Goal: Information Seeking & Learning: Learn about a topic

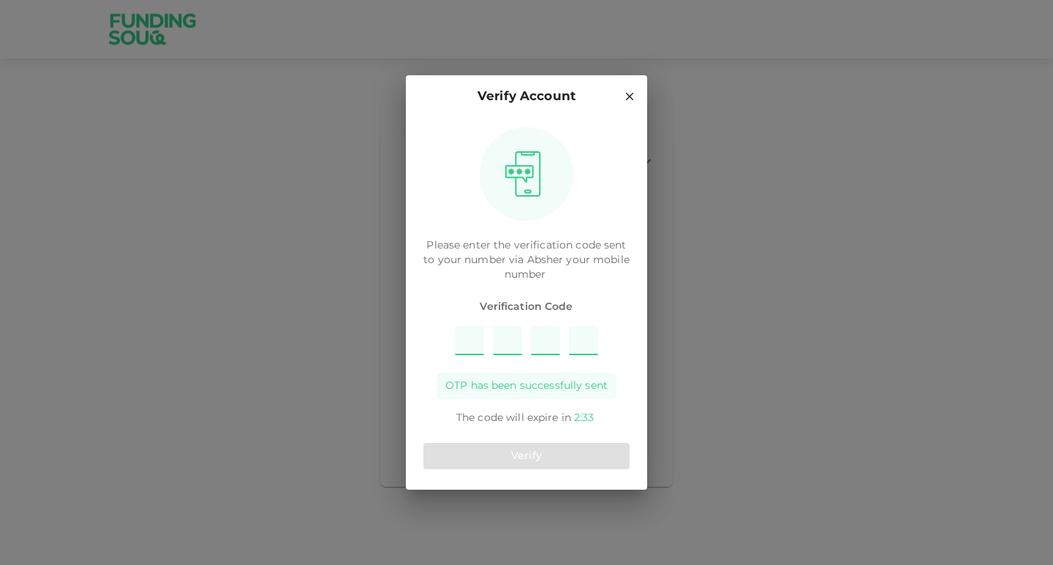
type input "9"
type input "3"
type input "2"
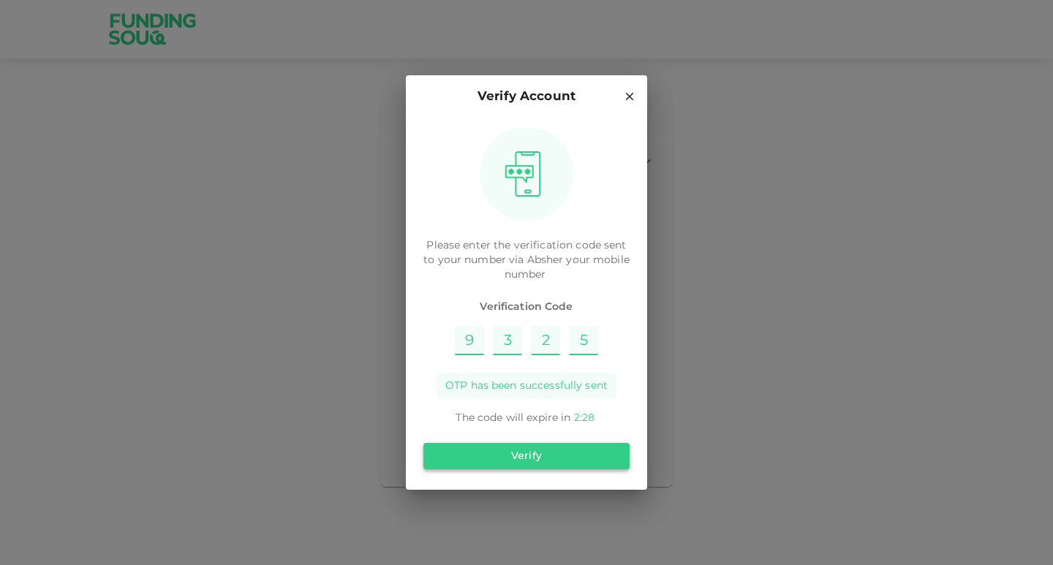
type input "5"
click at [524, 457] on button "Verify" at bounding box center [526, 456] width 206 height 26
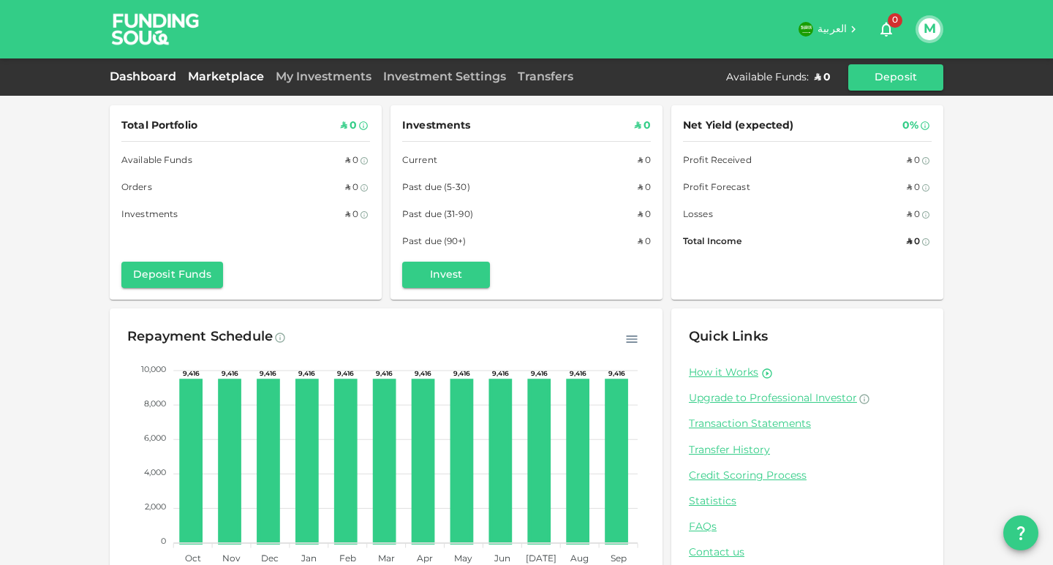
click at [236, 77] on link "Marketplace" at bounding box center [226, 77] width 88 height 11
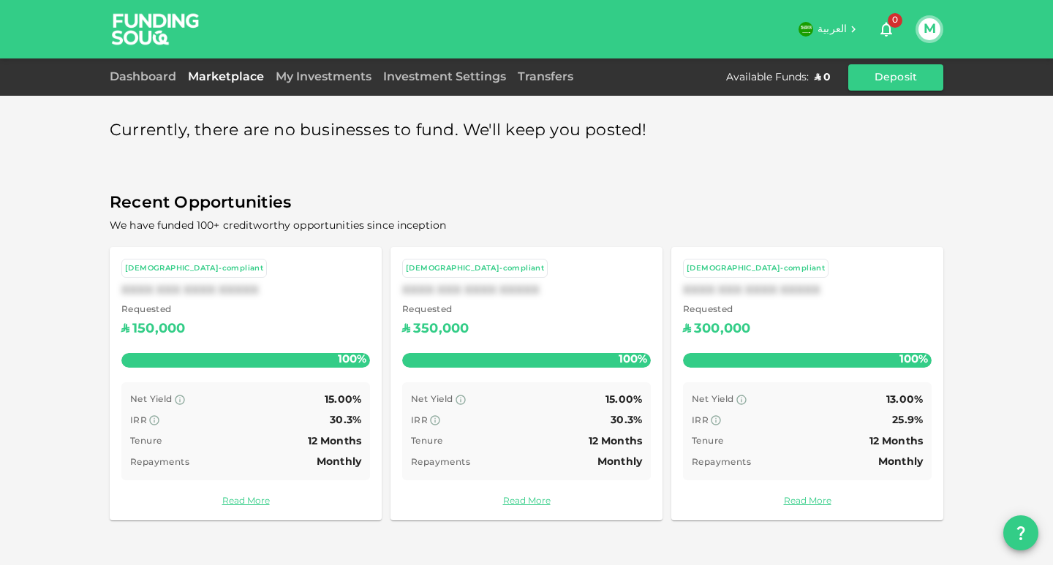
click at [859, 337] on div "Requested ʢ 300,000" at bounding box center [807, 322] width 249 height 37
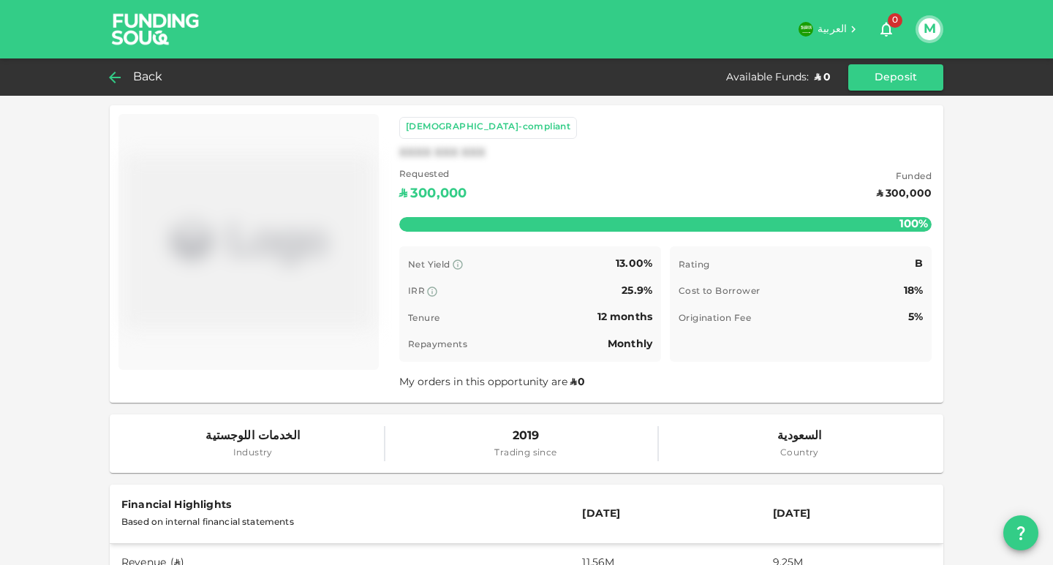
click at [116, 74] on icon at bounding box center [115, 78] width 18 height 18
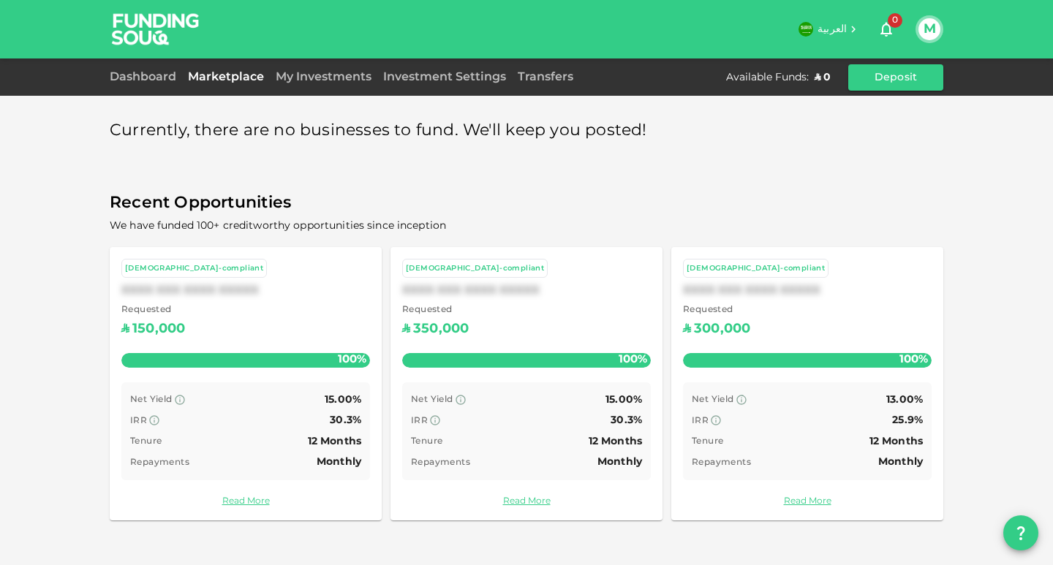
click at [224, 379] on div "[DEMOGRAPHIC_DATA]-compliant XXXX XXX XXXX XXXXX Requested ʢ 150,000 100% Net Y…" at bounding box center [246, 384] width 272 height 274
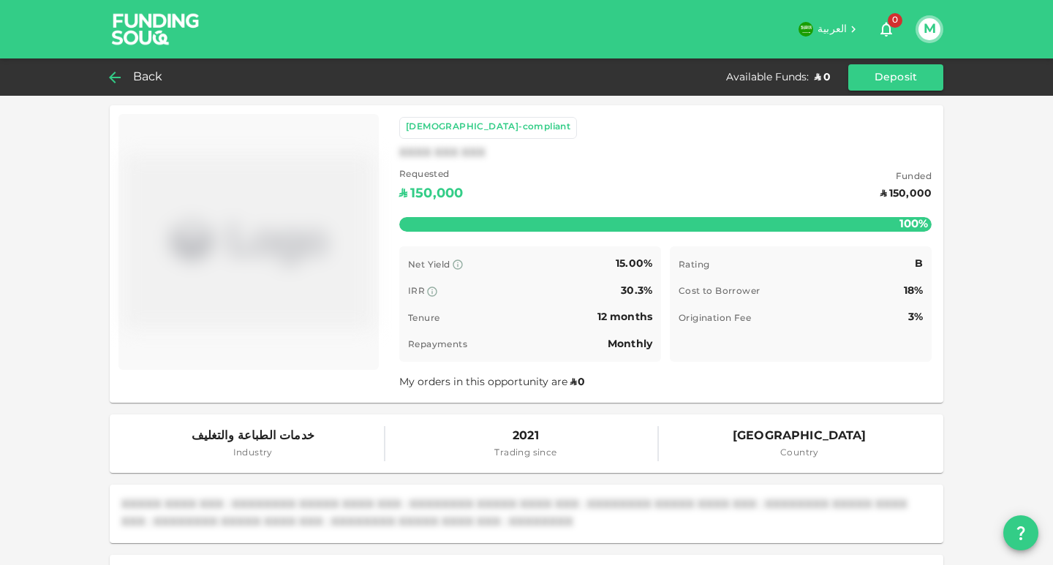
click at [128, 28] on img at bounding box center [156, 29] width 110 height 58
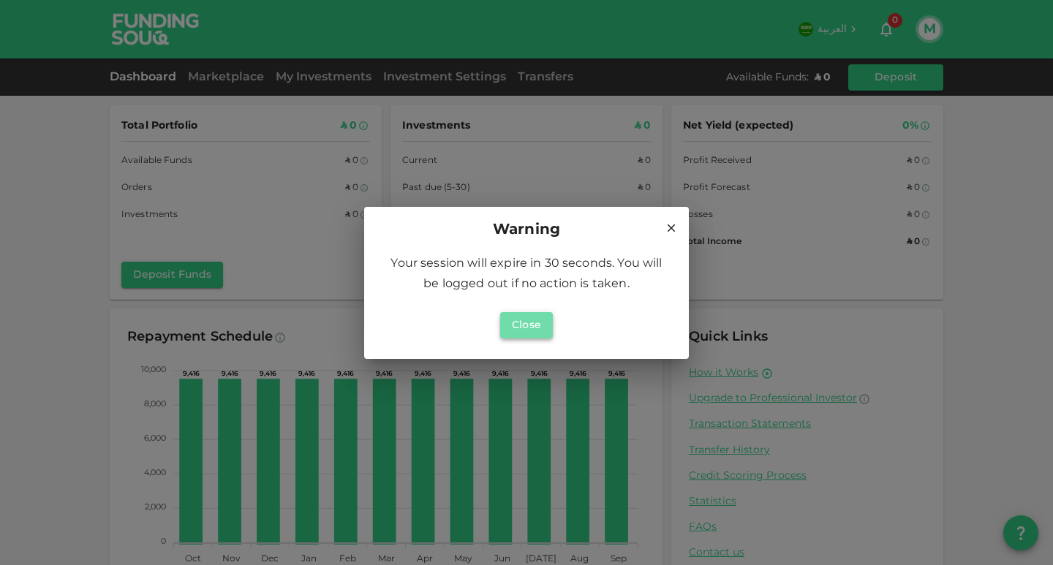
drag, startPoint x: 535, startPoint y: 329, endPoint x: 603, endPoint y: 276, distance: 86.0
click at [535, 329] on button "Close" at bounding box center [526, 325] width 53 height 26
